Goal: Transaction & Acquisition: Purchase product/service

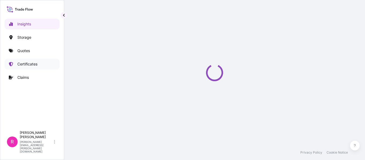
select select "2025"
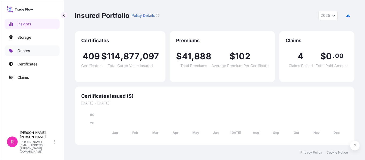
click at [27, 52] on p "Quotes" at bounding box center [23, 50] width 13 height 5
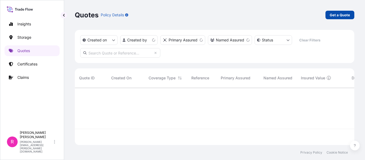
scroll to position [56, 275]
click at [337, 16] on p "Get a Quote" at bounding box center [339, 14] width 20 height 5
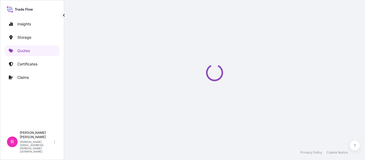
select select "Water"
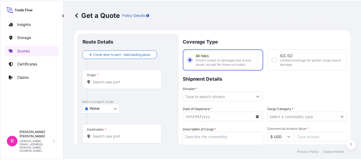
scroll to position [9, 0]
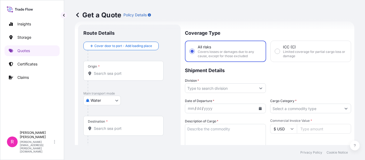
click at [98, 72] on input "Origin *" at bounding box center [125, 73] width 63 height 5
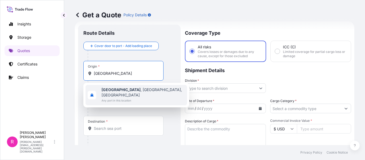
click at [139, 98] on span "Any port in this location" at bounding box center [142, 100] width 83 height 5
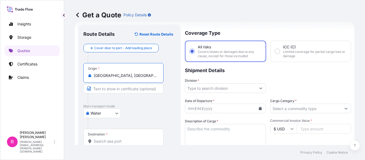
type input "Zhengzhou, Henan, China"
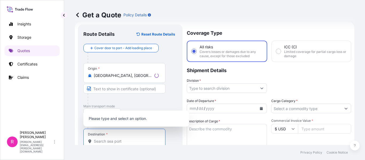
click at [114, 141] on input "Destination *" at bounding box center [126, 141] width 65 height 5
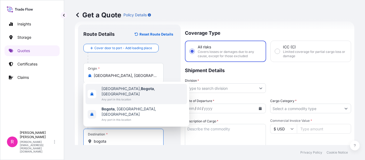
click at [114, 97] on span "Bogotá, Bogota , Colombia" at bounding box center [142, 91] width 83 height 11
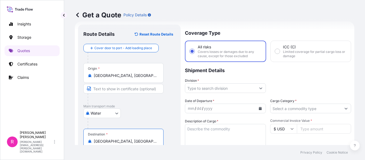
type input "Bogotá, Bogota, Colombia"
click at [200, 84] on input "Division *" at bounding box center [220, 88] width 71 height 10
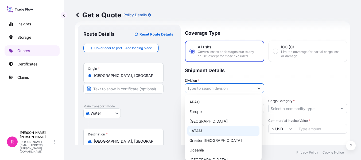
click at [201, 132] on div "LATAM" at bounding box center [223, 131] width 72 height 10
type input "LATAM"
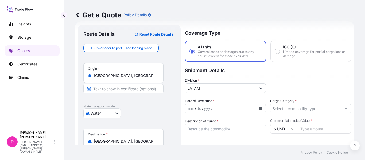
click at [259, 108] on icon "Calendar" at bounding box center [259, 108] width 3 height 3
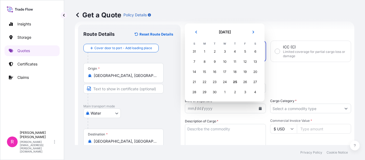
click at [197, 93] on div "28" at bounding box center [194, 92] width 10 height 10
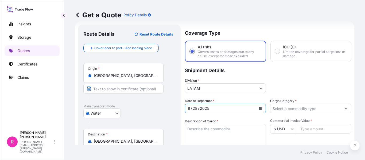
click at [292, 110] on input "Cargo Category *" at bounding box center [305, 109] width 71 height 10
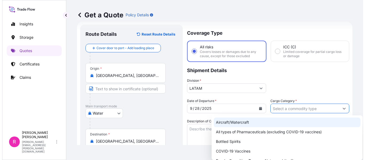
scroll to position [27, 0]
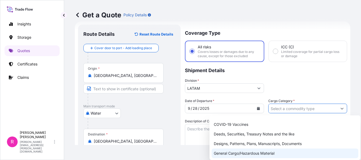
click at [232, 151] on div "General Cargo/Hazardous Material" at bounding box center [284, 153] width 147 height 10
type input "General Cargo/Hazardous Material"
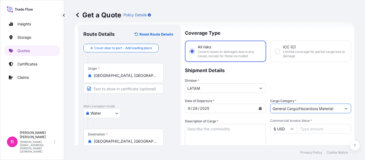
click at [218, 146] on footer "Privacy Policy Cookie Notice" at bounding box center [214, 152] width 300 height 15
click at [214, 138] on textarea "Description of Cargo *" at bounding box center [225, 137] width 81 height 26
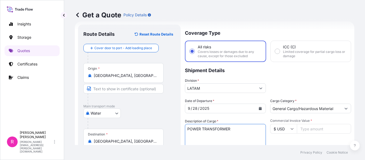
type textarea "POWER TRANSFORMER"
click at [310, 129] on input "Commercial Invoice Value *" at bounding box center [323, 129] width 54 height 10
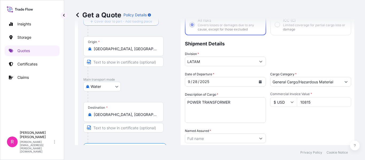
scroll to position [62, 0]
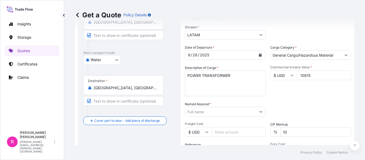
type input "10815"
click at [211, 106] on label "Named Assured *" at bounding box center [198, 103] width 26 height 5
click at [211, 107] on input "Named Assured *" at bounding box center [220, 112] width 71 height 10
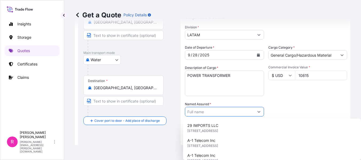
click at [207, 113] on input "Named Assured *" at bounding box center [219, 112] width 69 height 10
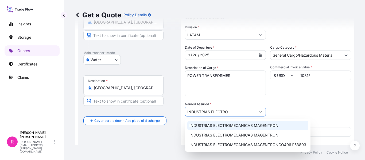
click at [220, 121] on div "INDUSTRIAS ELECTROMECANICAS MAGENTRON" at bounding box center [247, 126] width 121 height 10
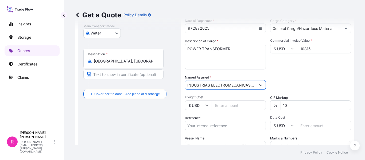
scroll to position [115, 0]
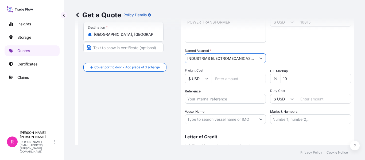
type input "INDUSTRIAS ELECTROMECANICAS MAGENTRON"
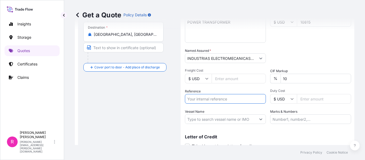
click at [223, 101] on input "Reference" at bounding box center [225, 99] width 81 height 10
click at [216, 101] on input "Reference" at bounding box center [225, 99] width 81 height 10
paste input "IMP 120162"
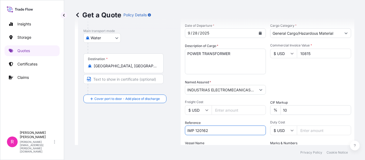
scroll to position [30, 0]
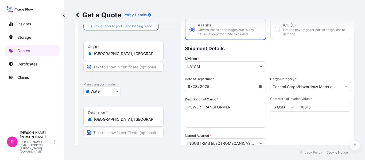
type input "IMP 120162"
click at [101, 92] on body "Insights Storage Quotes Certificates Claims R Ruben Diaz ruben.diaz@psabdp.com …" at bounding box center [182, 80] width 365 height 160
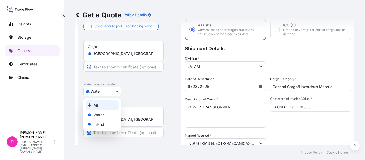
click at [102, 104] on div "Air" at bounding box center [101, 105] width 33 height 10
select select "Air"
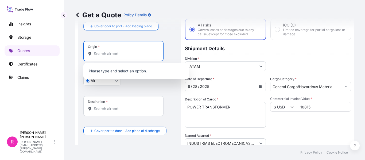
click at [113, 53] on input "Origin *" at bounding box center [125, 53] width 63 height 5
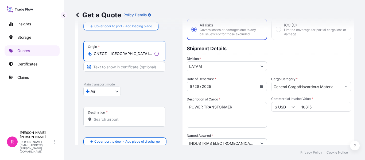
type input "CNZGZ - Zhengzhou, China"
click at [104, 120] on input "Destination *" at bounding box center [126, 119] width 65 height 5
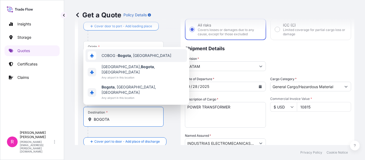
click at [114, 62] on div "COBOG - Bogota , Colombia" at bounding box center [135, 55] width 101 height 13
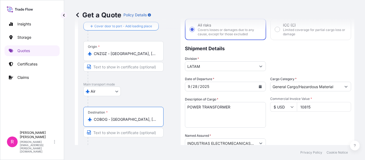
type input "COBOG - Bogota, Colombia"
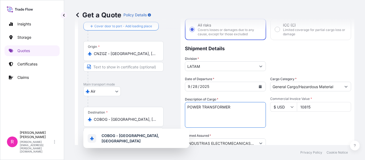
click at [233, 116] on textarea "POWER TRANSFORMER" at bounding box center [225, 115] width 81 height 26
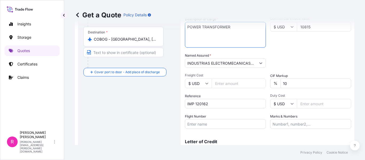
scroll to position [137, 0]
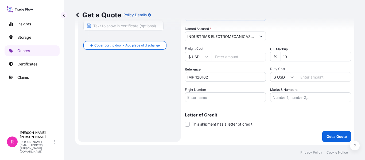
click at [238, 100] on input "Flight Number" at bounding box center [225, 97] width 81 height 10
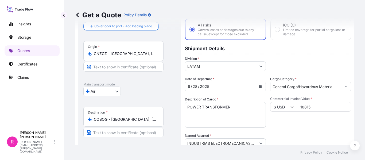
scroll to position [110, 0]
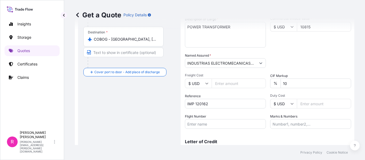
click at [227, 123] on input "Flight Number" at bounding box center [225, 124] width 81 height 10
paste input "CX051 /2025/9/27"
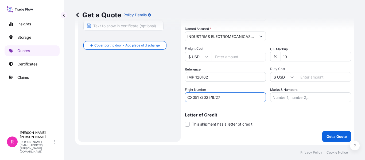
type input "CX051 /2025/9/27"
click at [320, 129] on div "Coverage Type All risks Covers losses or damages due to any cause, except for t…" at bounding box center [268, 19] width 166 height 246
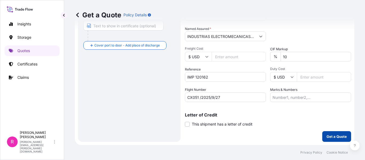
click at [326, 135] on p "Get a Quote" at bounding box center [336, 136] width 20 height 5
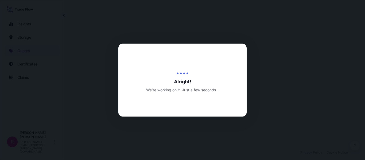
select select "Air"
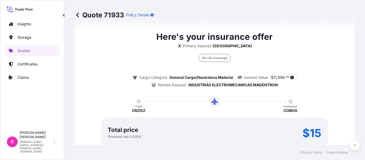
scroll to position [835, 0]
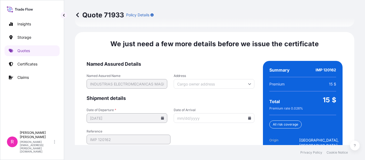
click at [248, 113] on input "Date of Arrival" at bounding box center [213, 118] width 81 height 10
click at [246, 113] on input "Date of Arrival" at bounding box center [213, 118] width 81 height 10
click at [248, 116] on icon at bounding box center [249, 117] width 3 height 3
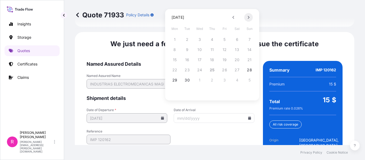
click at [248, 16] on icon at bounding box center [248, 17] width 2 height 3
click at [175, 48] on button "6" at bounding box center [174, 49] width 9 height 9
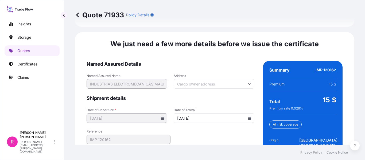
type input "[DATE]"
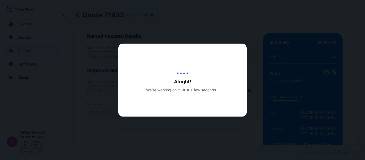
click at [252, 24] on div at bounding box center [182, 80] width 365 height 160
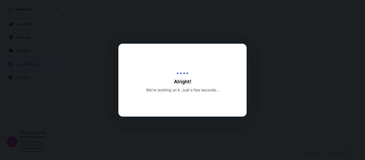
click at [191, 26] on div at bounding box center [182, 80] width 365 height 160
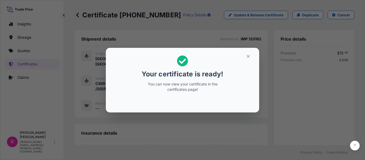
click at [142, 20] on div "Your certificate is ready! You can now view your certificate in the certificate…" at bounding box center [182, 80] width 365 height 160
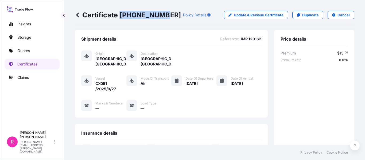
drag, startPoint x: 120, startPoint y: 16, endPoint x: 160, endPoint y: 14, distance: 40.3
click at [160, 14] on p "Certificate 31619-430-1" at bounding box center [128, 15] width 106 height 9
copy p "31619-430-1"
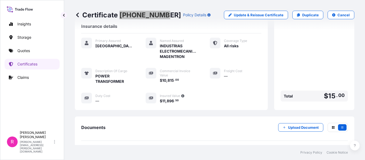
scroll to position [161, 0]
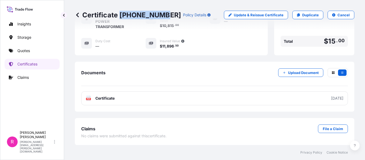
click at [132, 86] on div "Documents Upload Document" at bounding box center [214, 77] width 266 height 18
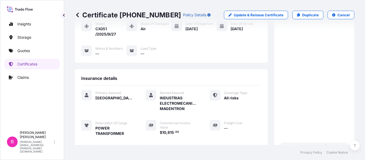
scroll to position [0, 0]
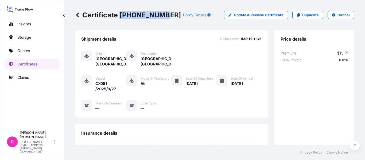
drag, startPoint x: 121, startPoint y: 14, endPoint x: 160, endPoint y: 14, distance: 39.5
click at [160, 14] on p "Certificate 31619-430-1" at bounding box center [128, 15] width 106 height 9
copy p "31619-430-1"
click at [35, 53] on link "Quotes" at bounding box center [32, 50] width 55 height 11
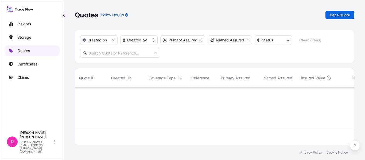
scroll to position [56, 275]
click at [334, 15] on p "Get a Quote" at bounding box center [339, 14] width 20 height 5
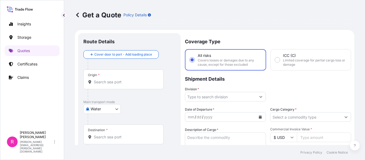
scroll to position [9, 0]
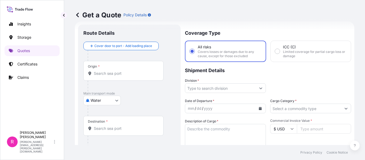
click at [127, 69] on div "Origin *" at bounding box center [123, 71] width 80 height 20
click at [127, 71] on input "Origin *" at bounding box center [125, 73] width 63 height 5
click at [116, 68] on div "Origin *" at bounding box center [123, 71] width 80 height 20
click at [116, 71] on input "Origin * Please select an origin" at bounding box center [125, 73] width 63 height 5
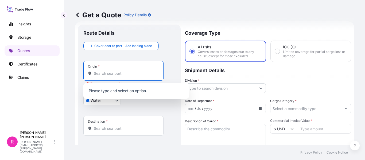
click at [94, 104] on body "Insights Storage Quotes Certificates Claims R Ruben Diaz ruben.diaz@psabdp.com …" at bounding box center [182, 80] width 365 height 160
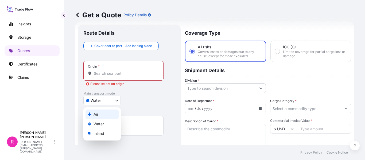
click at [108, 115] on div "Air" at bounding box center [101, 114] width 33 height 10
select select "Air"
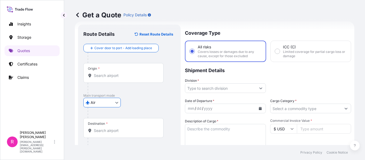
click at [112, 73] on input "Origin *" at bounding box center [125, 75] width 63 height 5
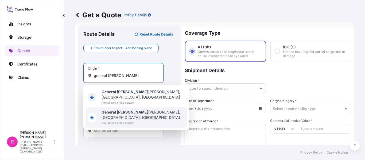
click at [132, 109] on span "General Mariano Escobedo, Sonora, Mexico" at bounding box center [142, 114] width 83 height 11
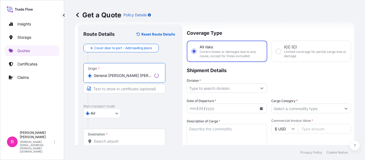
scroll to position [115, 0]
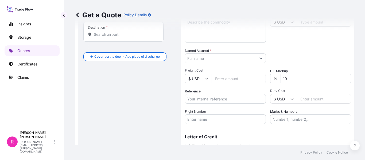
type input "General Mariano Escobedo, Sonora, Mexico"
click at [112, 34] on input "Destination *" at bounding box center [125, 34] width 63 height 5
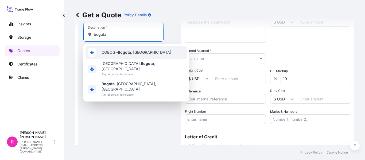
click at [118, 52] on span "COBOG - Bogota , Colombia" at bounding box center [136, 52] width 70 height 5
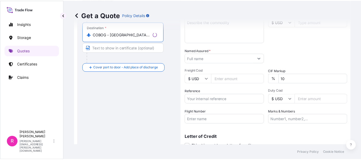
scroll to position [62, 0]
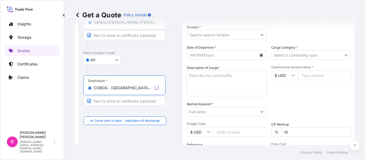
type input "COBOG - Bogota, Colombia"
click at [219, 34] on input "Division *" at bounding box center [222, 35] width 70 height 10
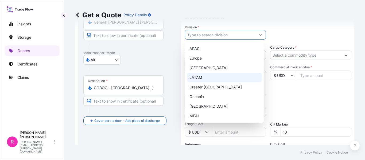
click at [201, 79] on div "LATAM" at bounding box center [224, 78] width 74 height 10
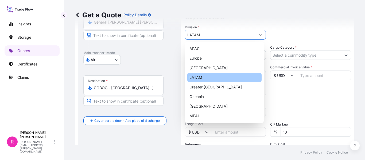
type input "LATAM"
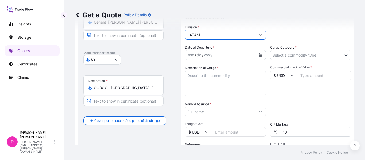
click at [224, 59] on div "mm / dd / yyyy" at bounding box center [220, 55] width 71 height 10
click at [257, 51] on button "Calendar" at bounding box center [260, 55] width 9 height 9
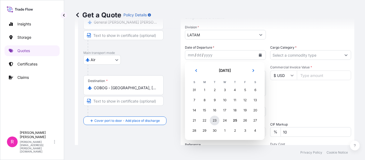
click at [213, 122] on div "23" at bounding box center [214, 121] width 10 height 10
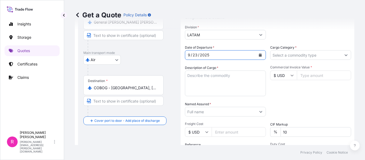
click at [304, 52] on input "Cargo Category *" at bounding box center [305, 55] width 71 height 10
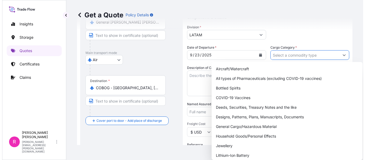
scroll to position [27, 0]
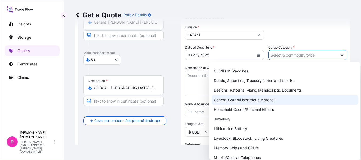
click at [242, 100] on div "General Cargo/Hazardous Material" at bounding box center [284, 100] width 147 height 10
type input "General Cargo/Hazardous Material"
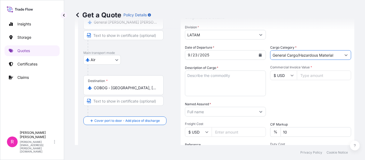
click at [213, 81] on textarea "Description of Cargo *" at bounding box center [225, 83] width 81 height 26
click at [256, 75] on textarea "Description of Cargo *" at bounding box center [225, 83] width 81 height 26
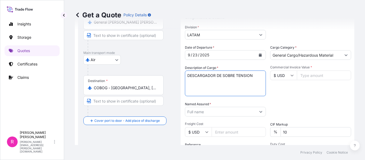
type textarea "DESCARGADOR DE SOBRE TENSION"
click at [323, 74] on input "Commercial Invoice Value *" at bounding box center [323, 75] width 54 height 10
click at [313, 72] on input "Commercial Invoice Value *" at bounding box center [323, 75] width 54 height 10
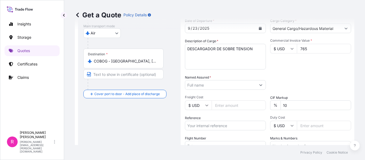
type input "765"
click at [224, 88] on input "Named Assured *" at bounding box center [220, 85] width 71 height 10
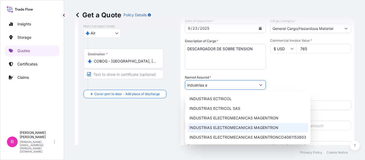
click at [256, 124] on div "INDUSTRIAS ELECTROMECANICAS MAGENTRON" at bounding box center [247, 128] width 121 height 10
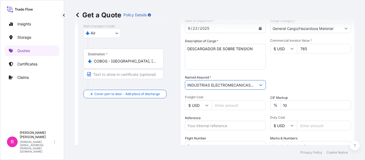
type input "INDUSTRIAS ELECTROMECANICAS MAGENTRON"
drag, startPoint x: 222, startPoint y: 124, endPoint x: 219, endPoint y: 120, distance: 4.4
click at [222, 124] on input "Reference" at bounding box center [225, 126] width 81 height 10
click at [201, 128] on input "Reference" at bounding box center [225, 126] width 81 height 10
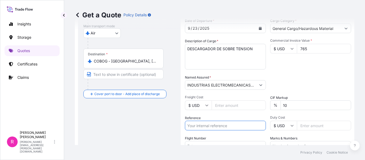
paste input "IMP 118138A"
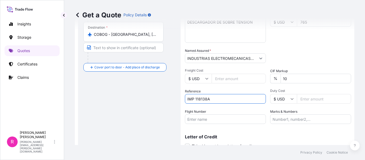
scroll to position [137, 0]
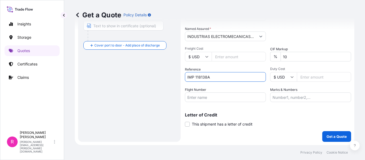
type input "IMP 118138A"
click at [224, 96] on input "Flight Number" at bounding box center [225, 97] width 81 height 10
click at [227, 100] on input "Flight Number" at bounding box center [225, 97] width 81 height 10
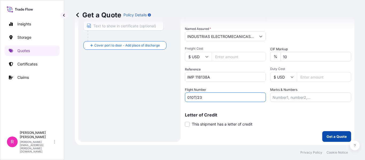
type input "010T/23"
click at [322, 133] on button "Get a Quote" at bounding box center [336, 136] width 29 height 11
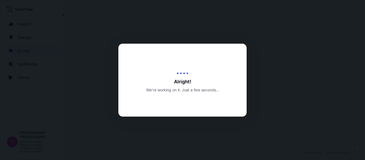
scroll to position [261, 0]
select select "Air"
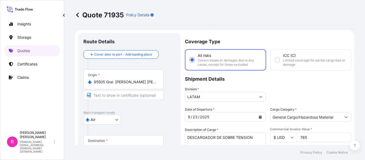
scroll to position [53, 0]
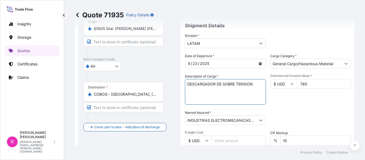
drag, startPoint x: 189, startPoint y: 84, endPoint x: 247, endPoint y: 83, distance: 57.9
click at [243, 83] on textarea "DESCARGADOR DE SOBRE TENSION" at bounding box center [225, 92] width 81 height 26
click at [252, 85] on textarea "DESCARGADOR DE SOBRE TENSION" at bounding box center [225, 92] width 81 height 26
drag, startPoint x: 252, startPoint y: 85, endPoint x: 187, endPoint y: 84, distance: 65.4
click at [188, 85] on textarea "DESCARGADOR DE SOBRE TENSION" at bounding box center [225, 92] width 81 height 26
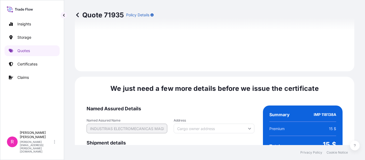
scroll to position [873, 0]
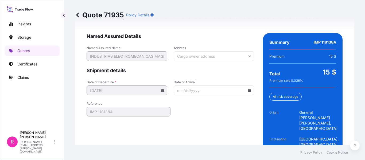
click at [247, 85] on input "Date of Arrival" at bounding box center [213, 90] width 81 height 10
click at [245, 85] on input "Date of Arrival" at bounding box center [213, 90] width 81 height 10
click at [248, 89] on icon at bounding box center [249, 90] width 3 height 3
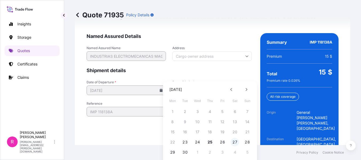
click at [232, 139] on button "27" at bounding box center [234, 142] width 9 height 9
type input "09/27/2025"
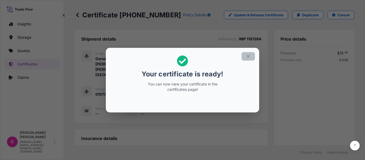
click at [251, 53] on button "button" at bounding box center [247, 56] width 13 height 9
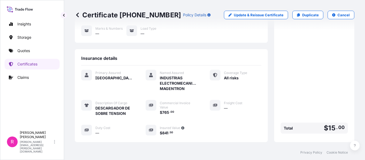
scroll to position [167, 0]
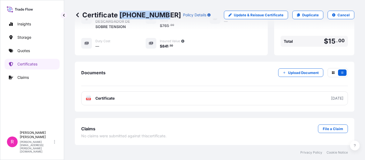
drag, startPoint x: 120, startPoint y: 14, endPoint x: 159, endPoint y: 13, distance: 39.2
click at [159, 13] on p "Certificate 31619-431-1" at bounding box center [128, 15] width 106 height 9
copy p "31619-431-1"
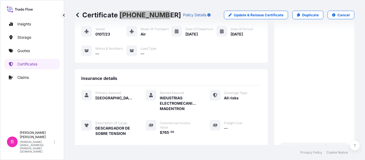
scroll to position [0, 0]
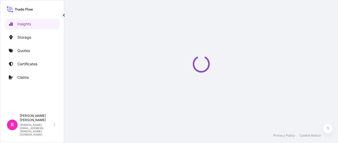
select select "2025"
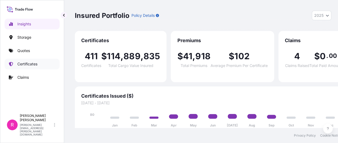
click at [13, 52] on link "Quotes" at bounding box center [32, 50] width 55 height 11
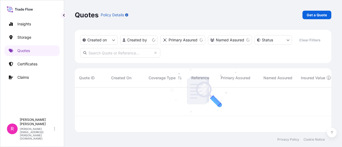
scroll to position [44, 252]
click at [310, 17] on p "Get a Quote" at bounding box center [316, 14] width 20 height 5
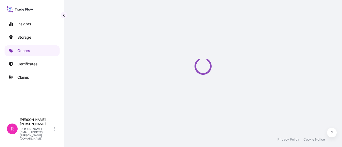
scroll to position [9, 0]
select select "Water"
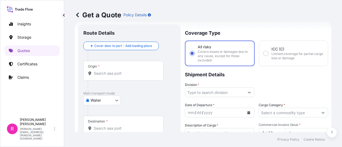
click at [126, 76] on div "Origin *" at bounding box center [123, 71] width 80 height 20
click at [126, 76] on input "Origin *" at bounding box center [125, 73] width 63 height 5
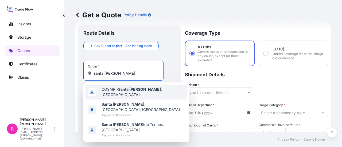
click at [132, 88] on span "COSMR - [GEOGRAPHIC_DATA][PERSON_NAME] , [GEOGRAPHIC_DATA]" at bounding box center [143, 92] width 84 height 11
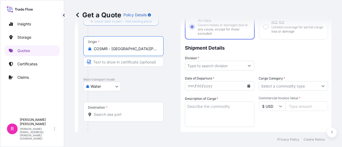
scroll to position [62, 0]
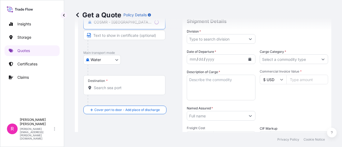
type input "COSMR - [GEOGRAPHIC_DATA][PERSON_NAME], [GEOGRAPHIC_DATA]"
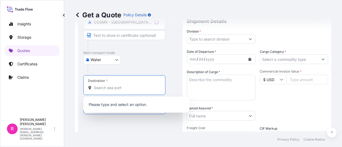
click at [111, 85] on input "Destination *" at bounding box center [126, 87] width 65 height 5
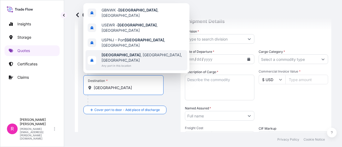
click at [137, 50] on div "[GEOGRAPHIC_DATA] , [GEOGRAPHIC_DATA], [GEOGRAPHIC_DATA] Any port in this locat…" at bounding box center [136, 60] width 102 height 20
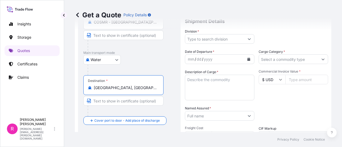
type input "[GEOGRAPHIC_DATA], [GEOGRAPHIC_DATA], [GEOGRAPHIC_DATA]"
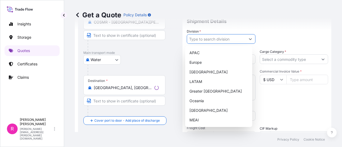
click at [219, 36] on input "Division *" at bounding box center [216, 39] width 58 height 10
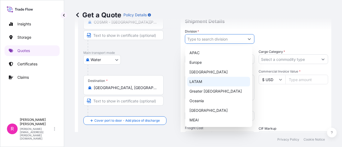
click at [210, 78] on div "LATAM" at bounding box center [218, 82] width 63 height 10
type input "LATAM"
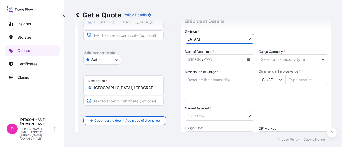
click at [218, 59] on div "mm / dd / yyyy" at bounding box center [214, 59] width 59 height 10
click at [307, 59] on input "Cargo Category *" at bounding box center [288, 59] width 59 height 10
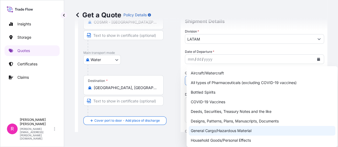
click at [226, 132] on div "General Cargo/Hazardous Material" at bounding box center [261, 131] width 147 height 10
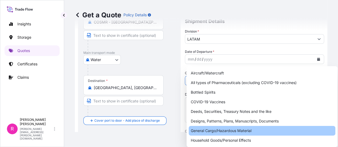
type input "General Cargo/Hazardous Material"
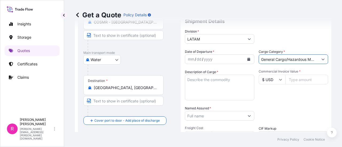
click at [249, 57] on button "Calendar" at bounding box center [248, 59] width 9 height 9
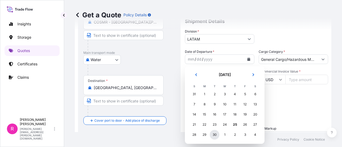
click at [215, 133] on div "30" at bounding box center [214, 135] width 10 height 10
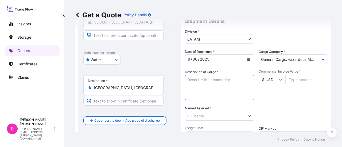
click at [218, 88] on textarea "Description of Cargo *" at bounding box center [219, 88] width 69 height 26
type textarea "POWER TRANSFORMER"
drag, startPoint x: 282, startPoint y: 80, endPoint x: 291, endPoint y: 79, distance: 9.4
click at [282, 80] on input "$ USD" at bounding box center [271, 80] width 27 height 10
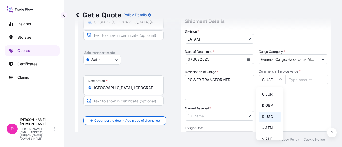
click at [292, 79] on input "Commercial Invoice Value *" at bounding box center [306, 80] width 43 height 10
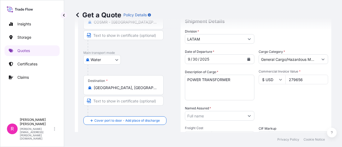
scroll to position [89, 0]
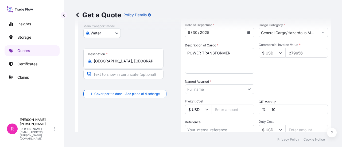
type input "279656"
click at [216, 84] on div "Named Assured *" at bounding box center [219, 86] width 69 height 15
click at [215, 84] on div "Named Assured *" at bounding box center [219, 86] width 69 height 15
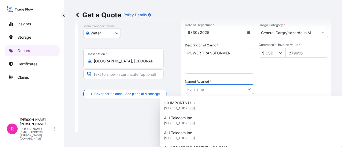
click at [221, 91] on input "Named Assured *" at bounding box center [214, 89] width 59 height 10
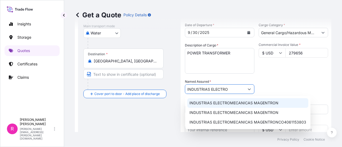
click at [237, 101] on span "INDUSTRIAS ELECTROMECANICAS MAGENTRON" at bounding box center [233, 102] width 89 height 5
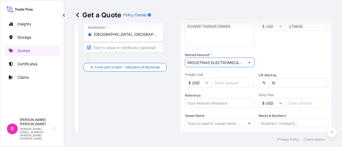
scroll to position [142, 0]
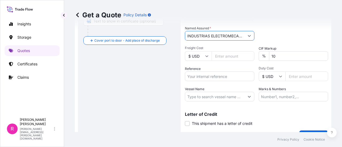
type input "INDUSTRIAS ELECTROMECANICAS MAGENTRON"
click at [215, 77] on input "Reference" at bounding box center [219, 77] width 69 height 10
click at [209, 77] on input "Reference" at bounding box center [219, 77] width 69 height 10
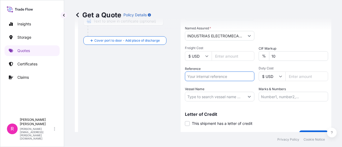
paste input "EXPO 255-25"
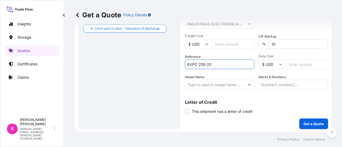
type input "EXPO 255-25"
drag, startPoint x: 198, startPoint y: 80, endPoint x: 204, endPoint y: 84, distance: 6.8
click at [199, 80] on input "Vessel Name" at bounding box center [214, 85] width 59 height 10
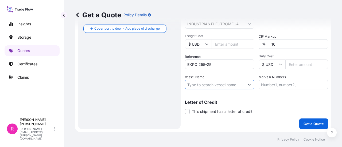
paste input "SEABOARD GLOBE 56"
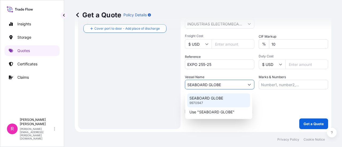
click at [228, 93] on div "SEABOARD GLOBE 9970947" at bounding box center [218, 100] width 63 height 14
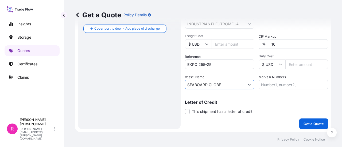
type input "SEABOARD GLOBE"
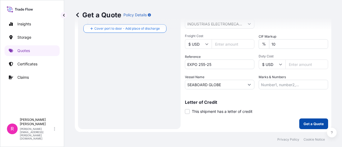
click at [310, 119] on button "Get a Quote" at bounding box center [313, 123] width 29 height 11
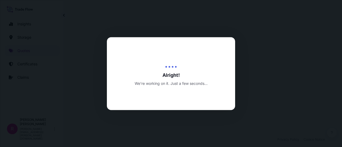
select select "Water"
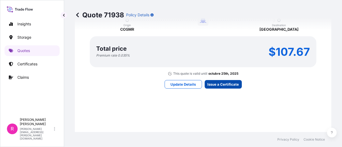
scroll to position [853, 0]
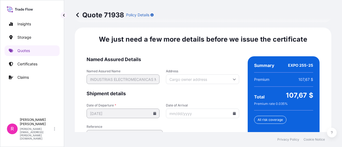
click at [232, 112] on icon at bounding box center [233, 113] width 3 height 3
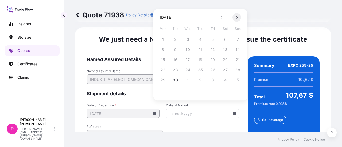
click at [236, 15] on button at bounding box center [236, 17] width 9 height 9
click at [201, 46] on button "9" at bounding box center [200, 49] width 9 height 9
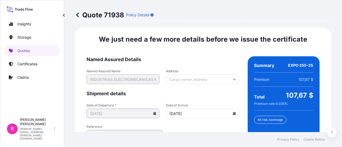
type input "[DATE]"
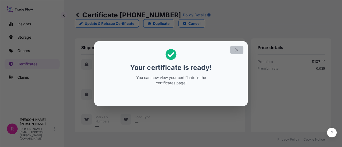
click at [238, 53] on button "button" at bounding box center [236, 50] width 13 height 9
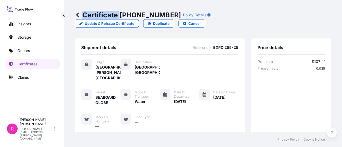
drag, startPoint x: 121, startPoint y: 15, endPoint x: 163, endPoint y: 16, distance: 41.9
click at [161, 15] on div "Certificate [PHONE_NUMBER] Policy Details" at bounding box center [143, 15] width 136 height 9
drag, startPoint x: 151, startPoint y: 13, endPoint x: 138, endPoint y: 17, distance: 13.9
click at [150, 14] on p "Certificate [PHONE_NUMBER]" at bounding box center [128, 15] width 106 height 9
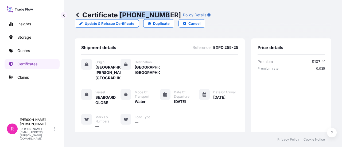
drag, startPoint x: 121, startPoint y: 15, endPoint x: 160, endPoint y: 13, distance: 39.0
click at [160, 13] on p "Certificate [PHONE_NUMBER]" at bounding box center [128, 15] width 106 height 9
copy p "[PHONE_NUMBER]"
click at [22, 50] on p "Quotes" at bounding box center [23, 50] width 13 height 5
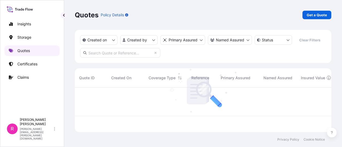
scroll to position [44, 252]
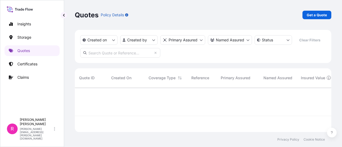
click at [316, 10] on div "Quotes Policy Details Get a Quote" at bounding box center [203, 15] width 256 height 30
click at [317, 11] on link "Get a Quote" at bounding box center [316, 15] width 29 height 9
select select "Water"
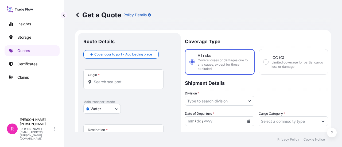
scroll to position [9, 0]
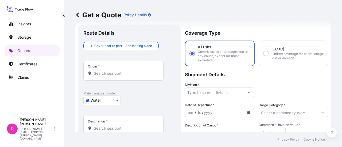
drag, startPoint x: 93, startPoint y: 78, endPoint x: 98, endPoint y: 77, distance: 5.1
click at [94, 78] on div "Origin *" at bounding box center [123, 71] width 80 height 20
click at [94, 76] on input "Origin *" at bounding box center [125, 73] width 63 height 5
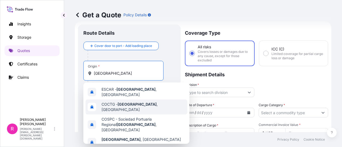
click at [151, 102] on span "COCTG - [GEOGRAPHIC_DATA] , [GEOGRAPHIC_DATA]" at bounding box center [143, 107] width 84 height 11
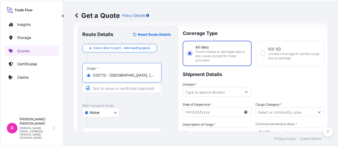
scroll to position [35, 0]
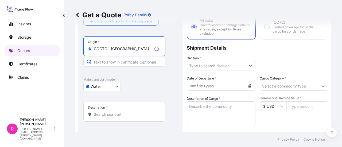
type input "COCTG - [GEOGRAPHIC_DATA], [GEOGRAPHIC_DATA]"
click at [114, 108] on div "Destination *" at bounding box center [124, 112] width 82 height 20
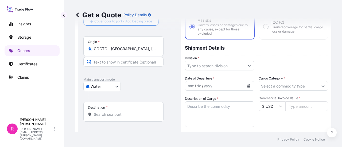
click at [114, 108] on div "Destination *" at bounding box center [123, 112] width 80 height 20
click at [114, 112] on input "Destination *" at bounding box center [125, 114] width 63 height 5
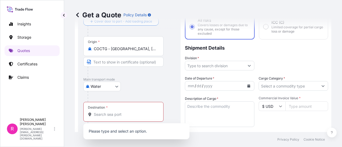
click at [117, 112] on div "Destination *" at bounding box center [123, 112] width 80 height 20
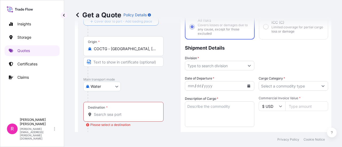
click at [117, 112] on input "Destination * Please select a destination" at bounding box center [125, 114] width 63 height 5
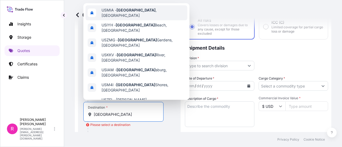
click at [134, 11] on span "USMIA - [GEOGRAPHIC_DATA] , [GEOGRAPHIC_DATA]" at bounding box center [143, 12] width 84 height 11
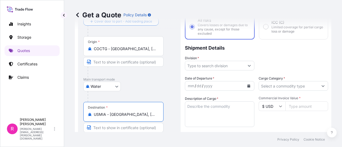
type input "USMIA - [GEOGRAPHIC_DATA], [GEOGRAPHIC_DATA]"
click at [221, 67] on input "Division *" at bounding box center [214, 66] width 59 height 10
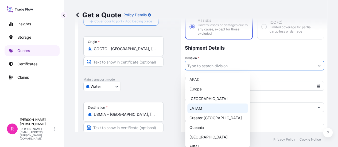
click at [204, 109] on div "LATAM" at bounding box center [217, 109] width 61 height 10
type input "LATAM"
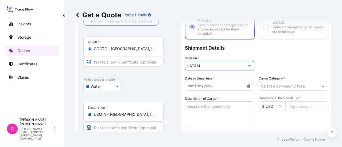
click at [219, 85] on div "mm / dd / yyyy" at bounding box center [214, 86] width 59 height 10
click at [245, 83] on button "Calendar" at bounding box center [248, 86] width 9 height 9
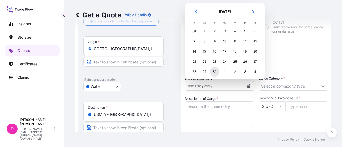
click at [211, 73] on div "30" at bounding box center [214, 72] width 10 height 10
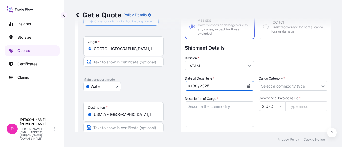
click at [272, 85] on input "Cargo Category *" at bounding box center [288, 86] width 59 height 10
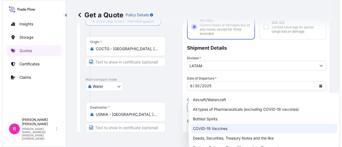
scroll to position [27, 0]
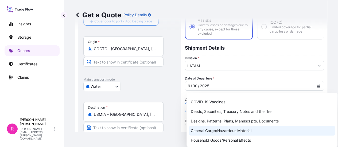
click at [215, 131] on div "General Cargo/Hazardous Material" at bounding box center [261, 131] width 147 height 10
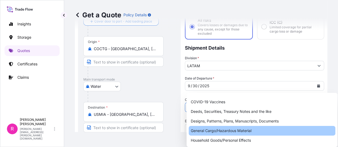
type input "General Cargo/Hazardous Material"
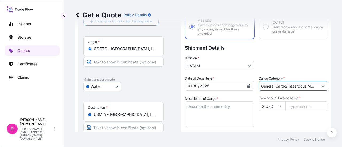
click at [210, 112] on textarea "Description of Cargo *" at bounding box center [219, 114] width 69 height 26
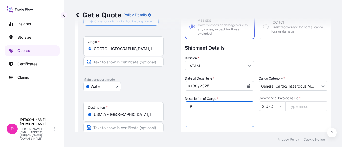
type textarea "p"
type textarea "POWER TRANSFORMER"
click at [295, 106] on input "Commercial Invoice Value *" at bounding box center [306, 106] width 43 height 10
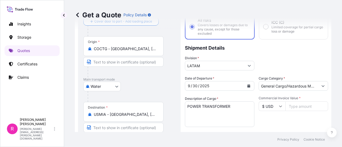
click at [298, 108] on input "Commercial Invoice Value *" at bounding box center [306, 106] width 43 height 10
type input "423135"
type input "4"
type input "153"
type input "153135"
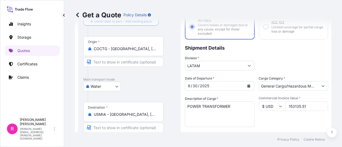
scroll to position [89, 0]
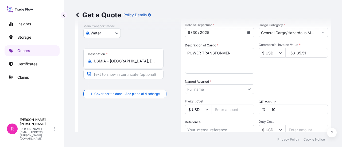
type input "153135.51"
click at [214, 86] on input "Named Assured *" at bounding box center [214, 89] width 59 height 10
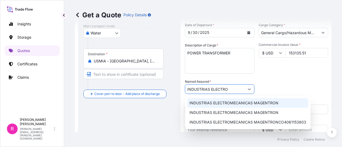
click at [207, 102] on span "INDUSTRIAS ELECTROMECANICAS MAGENTRON" at bounding box center [233, 102] width 89 height 5
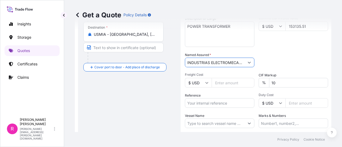
scroll to position [142, 0]
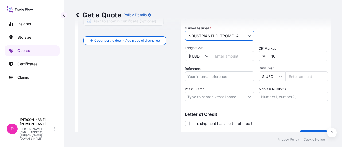
type input "INDUSTRIAS ELECTROMECANICAS MAGENTRON"
click at [205, 78] on input "Reference" at bounding box center [219, 77] width 69 height 10
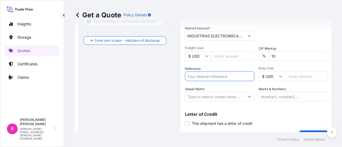
paste input "EXPO 273-25 SOUTHERN"
type input "EXPO 273-25 SOUTHERN"
click at [206, 97] on input "Vessel Name" at bounding box center [214, 97] width 59 height 10
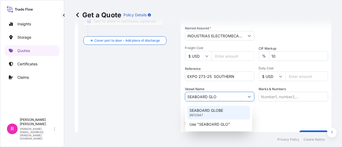
click at [210, 115] on div "SEABOARD GLOBE 9970947" at bounding box center [218, 113] width 63 height 14
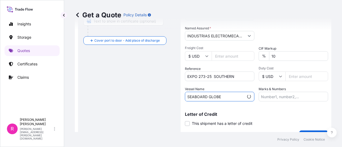
scroll to position [154, 0]
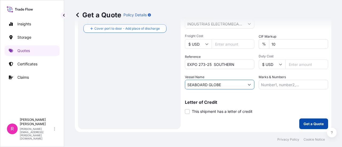
type input "SEABOARD GLOBE"
click at [307, 122] on p "Get a Quote" at bounding box center [313, 123] width 20 height 5
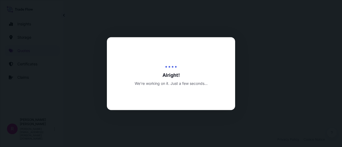
scroll to position [265, 0]
select select "Water"
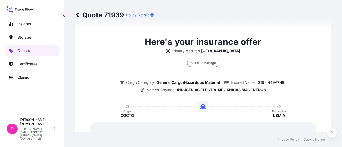
scroll to position [858, 0]
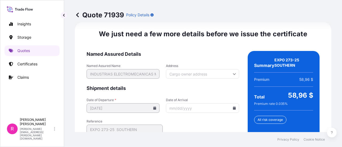
click at [228, 108] on input "Date of Arrival" at bounding box center [202, 108] width 73 height 10
click at [232, 108] on icon at bounding box center [233, 107] width 3 height 3
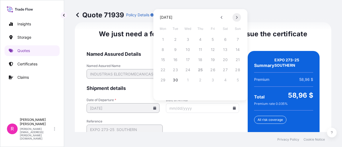
click at [235, 17] on button at bounding box center [236, 17] width 9 height 9
click at [162, 49] on button "6" at bounding box center [163, 49] width 9 height 9
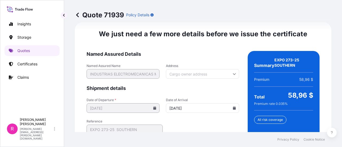
type input "[DATE]"
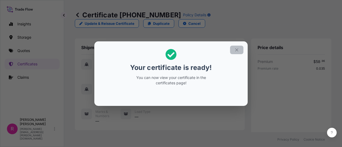
click at [234, 51] on button "button" at bounding box center [236, 50] width 13 height 9
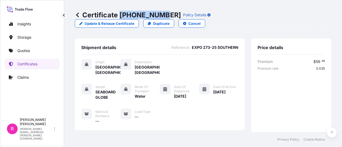
drag, startPoint x: 120, startPoint y: 14, endPoint x: 160, endPoint y: 16, distance: 40.1
click at [160, 16] on p "Certificate [PHONE_NUMBER]" at bounding box center [128, 15] width 106 height 9
